Goal: Find specific page/section: Find specific page/section

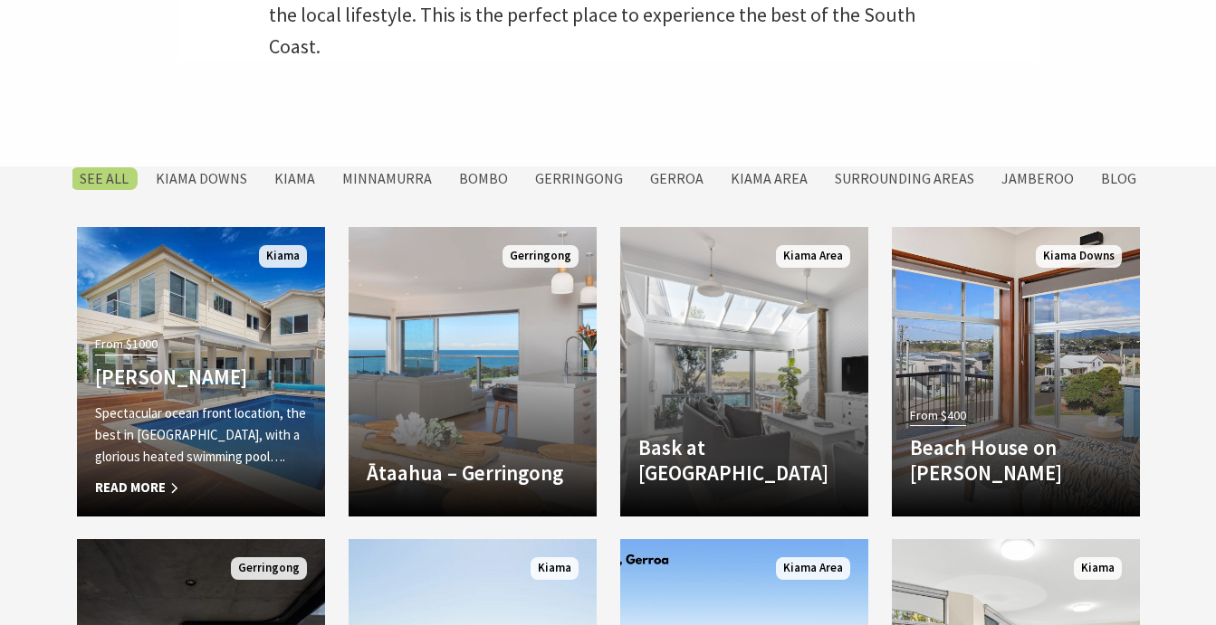
scroll to position [755, 0]
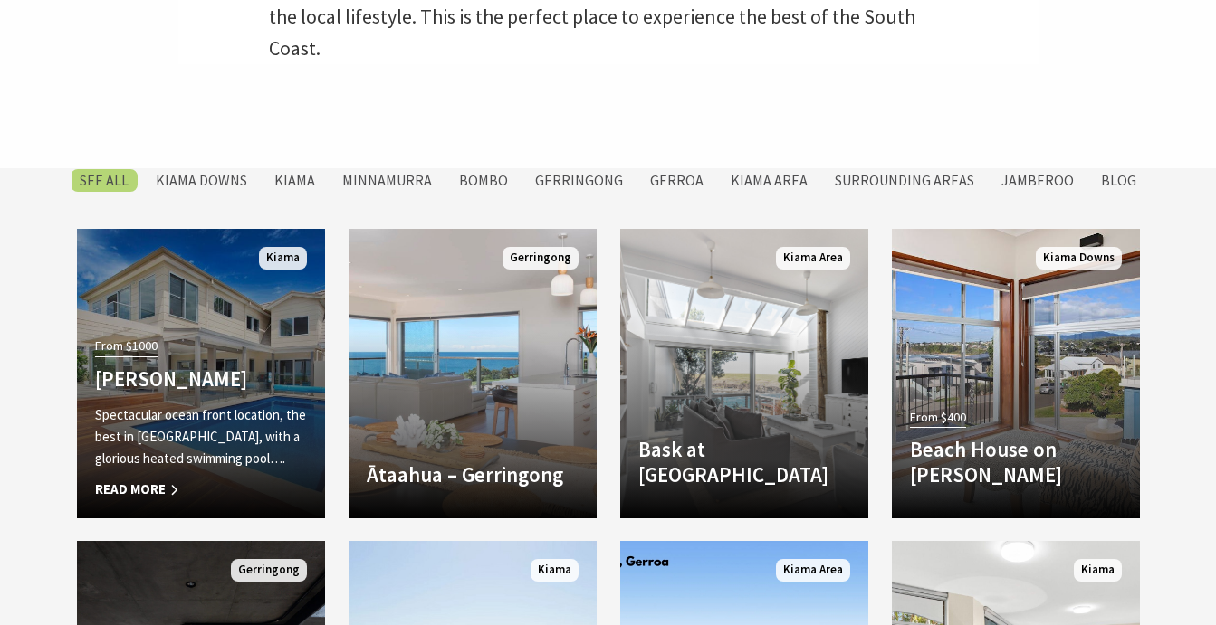
click at [158, 490] on span "Read More" at bounding box center [201, 490] width 212 height 22
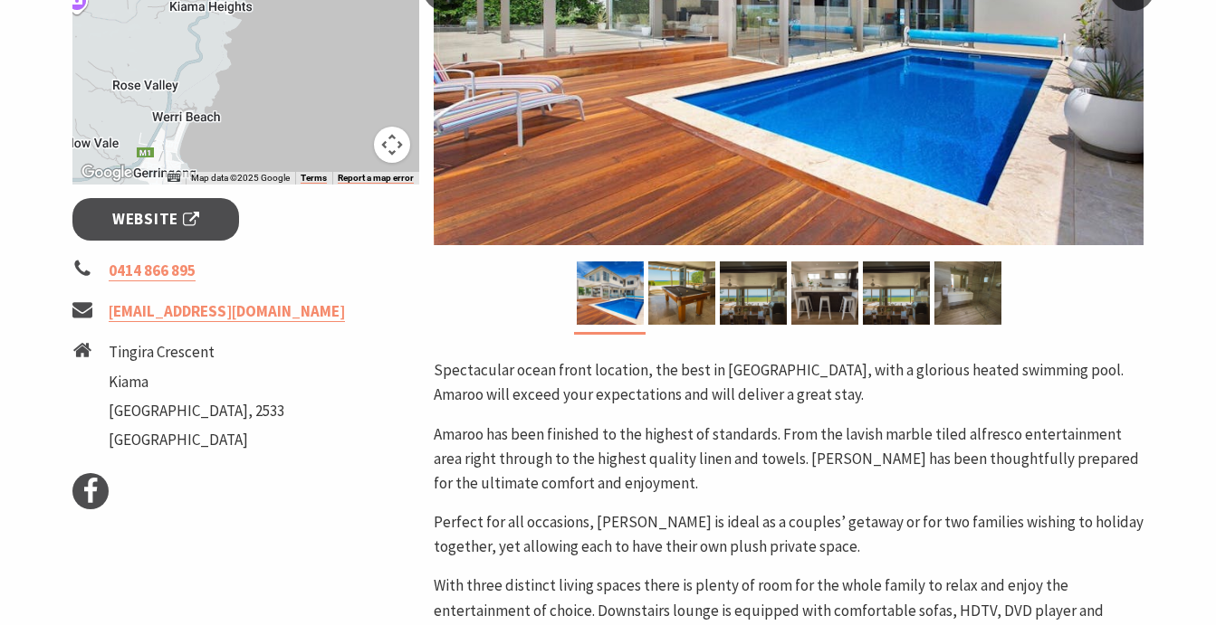
scroll to position [557, 0]
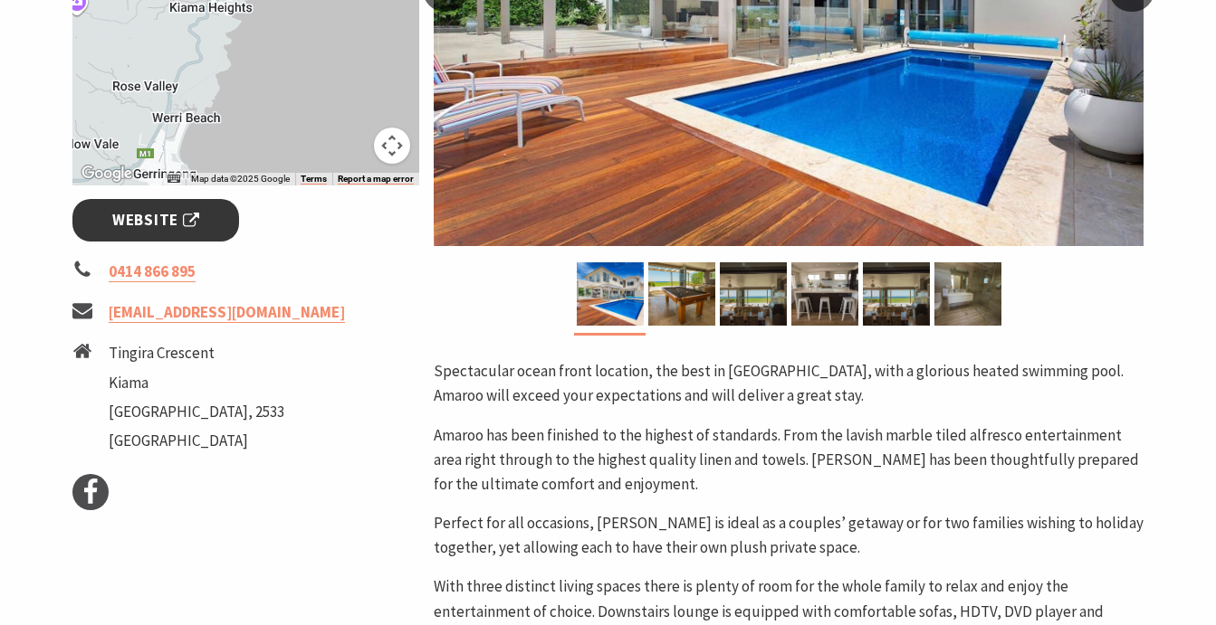
click at [179, 232] on span "Website" at bounding box center [155, 220] width 87 height 24
